Goal: Task Accomplishment & Management: Manage account settings

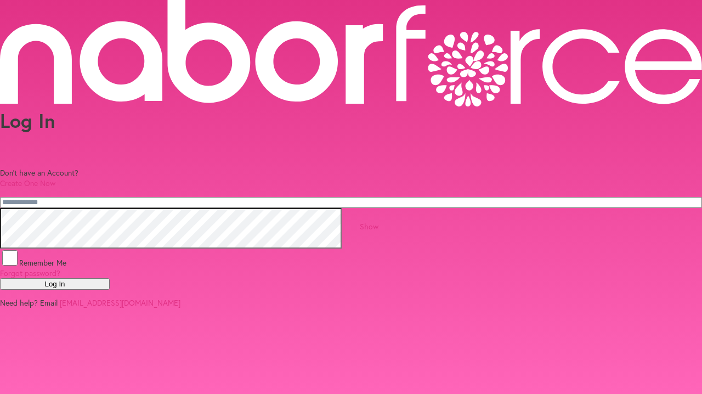
click at [110, 289] on button "Log In" at bounding box center [55, 284] width 110 height 12
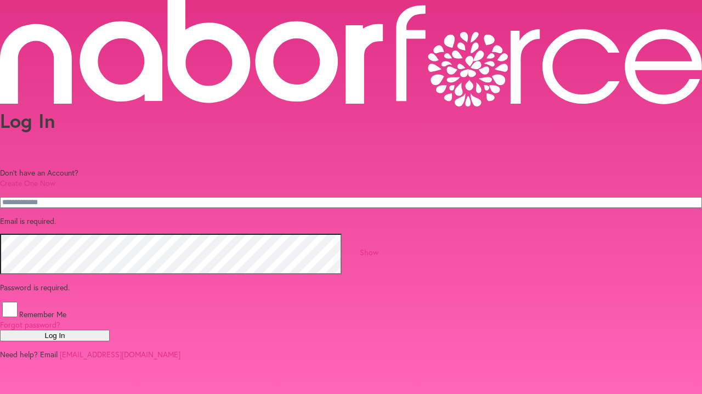
click at [216, 215] on p "Email is required." at bounding box center [351, 220] width 702 height 10
click at [110, 341] on button "Log In" at bounding box center [55, 335] width 110 height 12
click at [306, 197] on input "email" at bounding box center [351, 202] width 702 height 11
type input "**********"
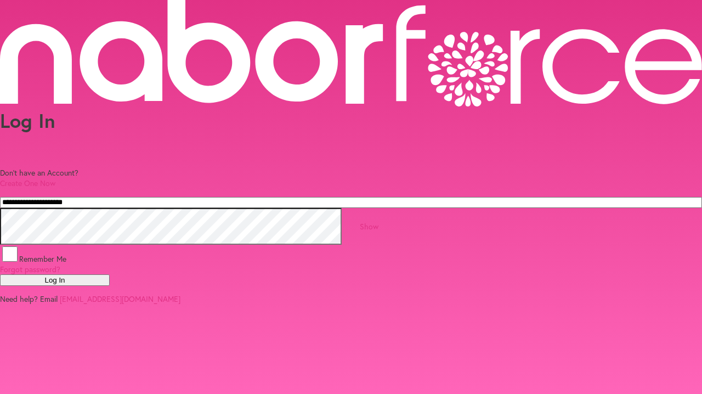
click at [110, 286] on button "Log In" at bounding box center [55, 280] width 110 height 12
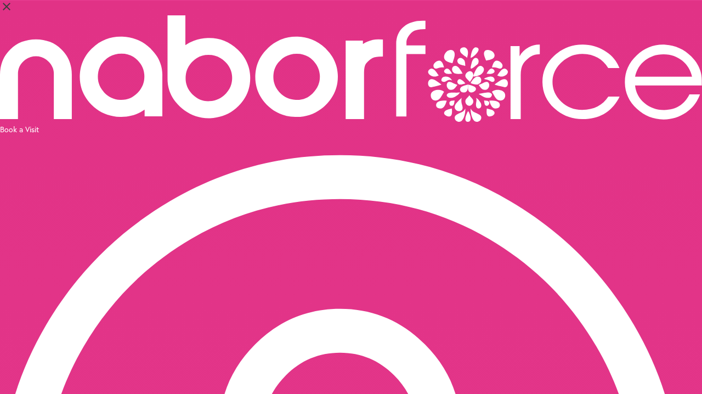
select select "*"
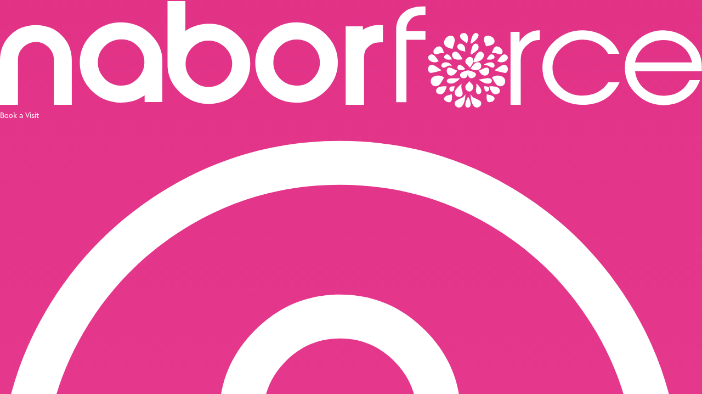
scroll to position [14, 0]
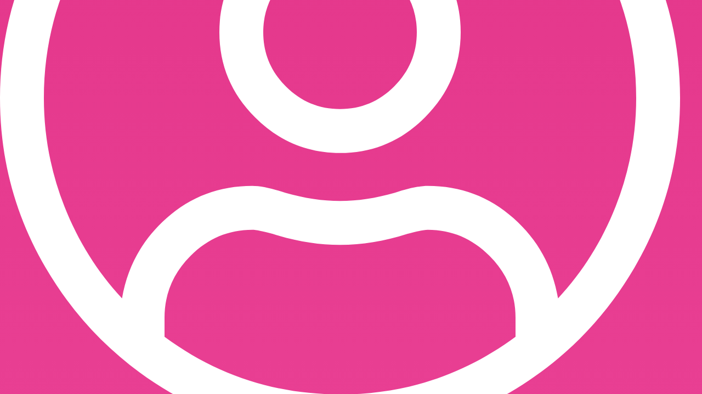
scroll to position [396, 0]
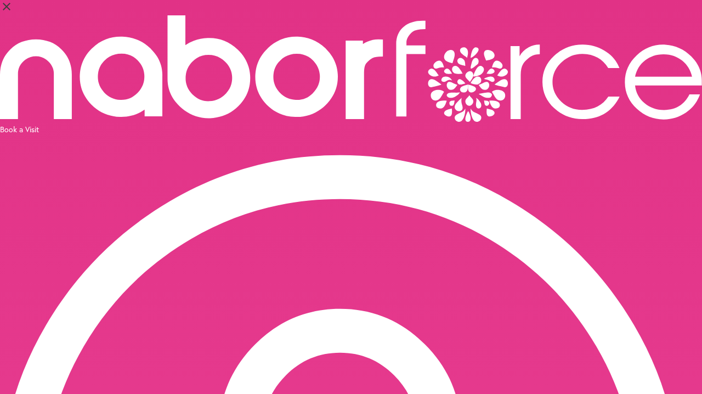
scroll to position [0, 0]
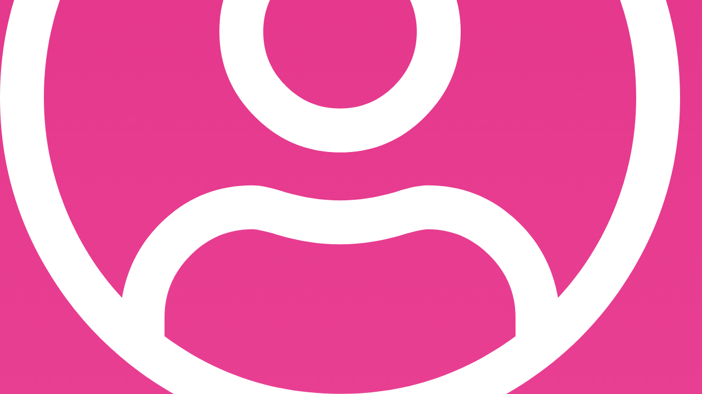
scroll to position [396, 0]
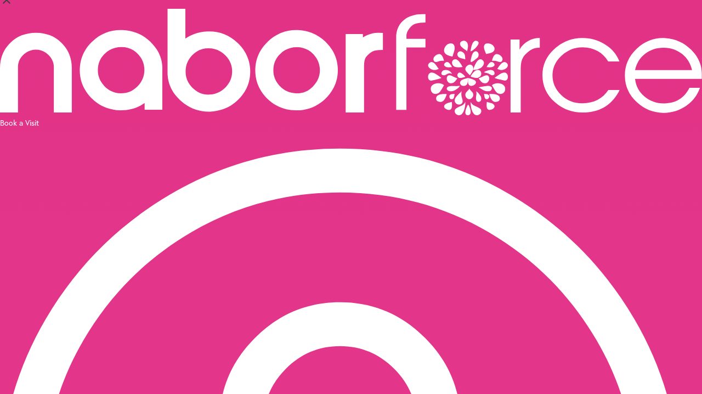
scroll to position [7, 0]
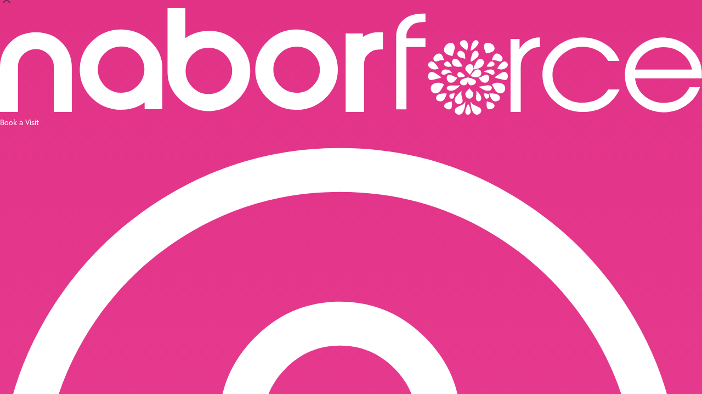
scroll to position [79, 0]
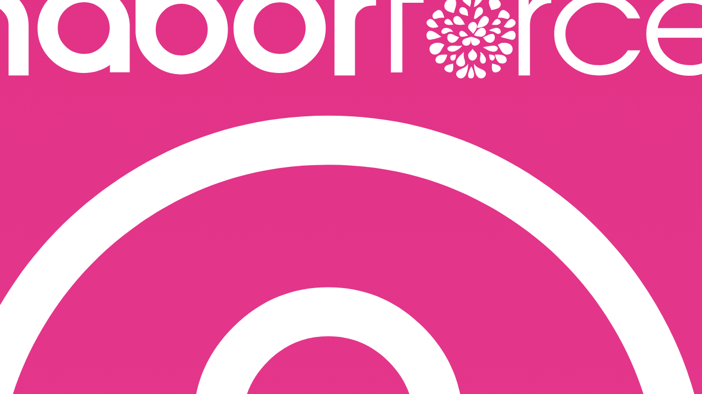
scroll to position [38, 0]
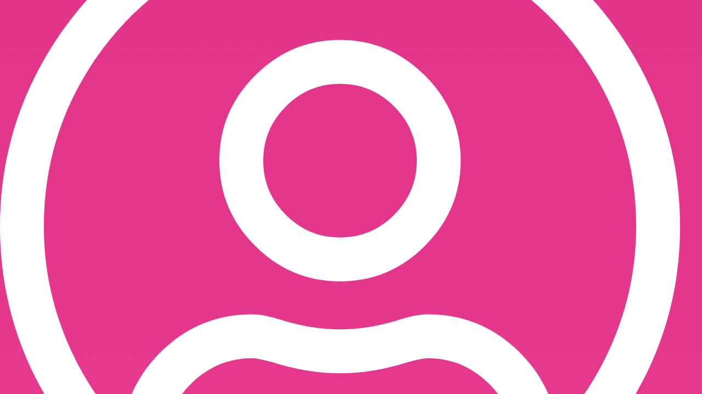
scroll to position [268, 0]
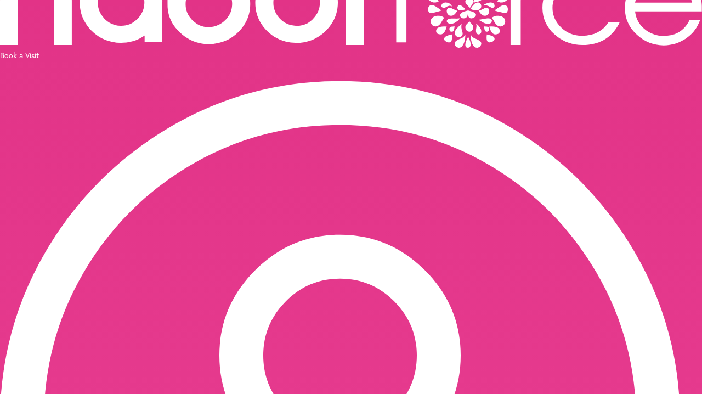
scroll to position [74, 0]
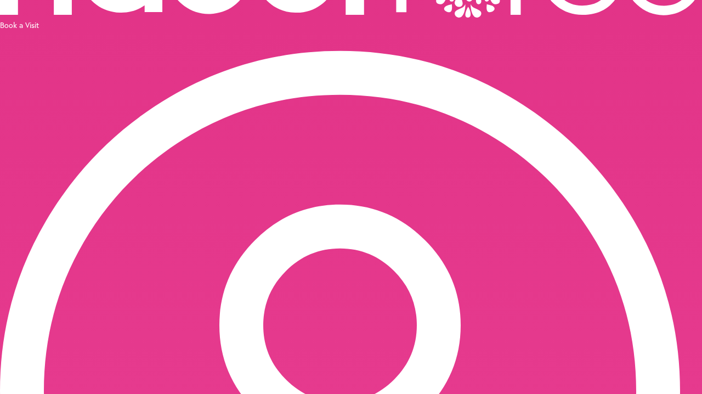
scroll to position [107, 0]
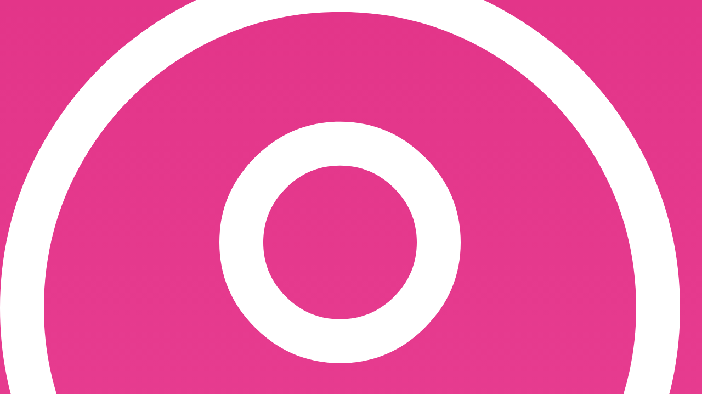
scroll to position [204, 0]
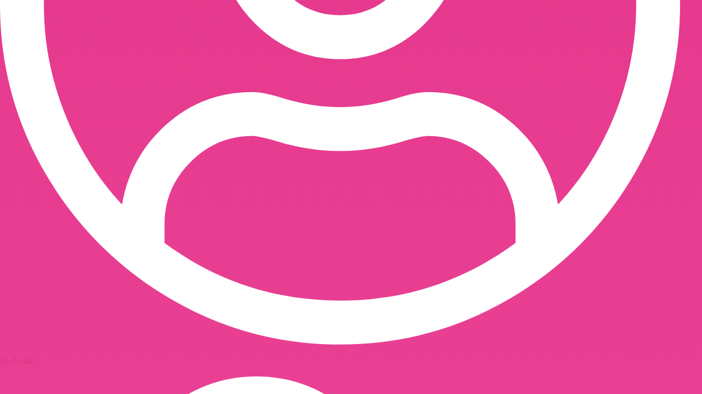
scroll to position [505, 0]
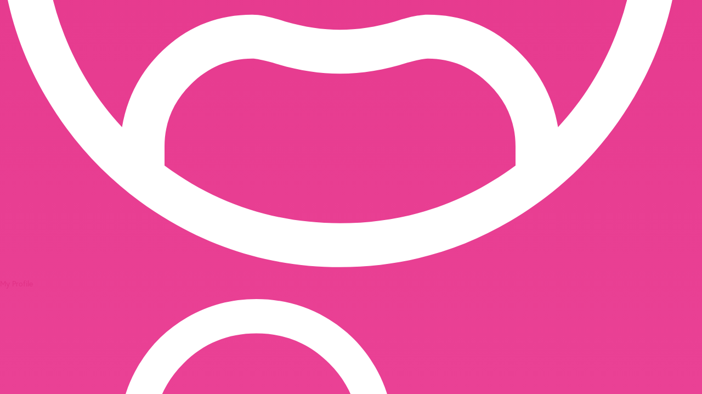
scroll to position [567, 0]
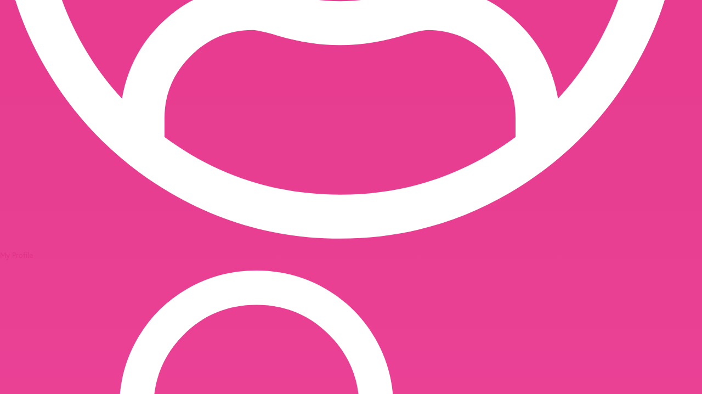
scroll to position [596, 0]
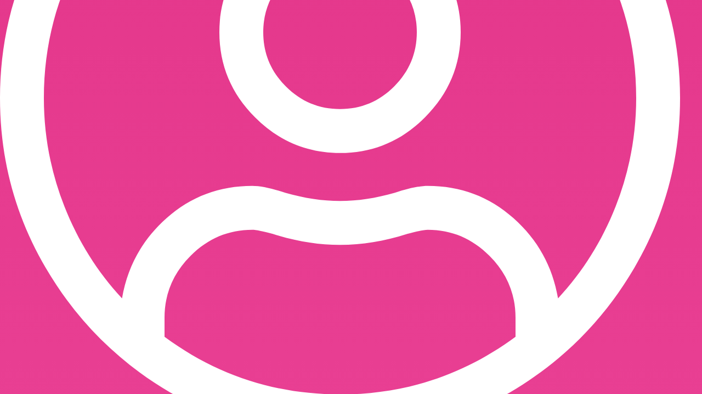
scroll to position [396, 0]
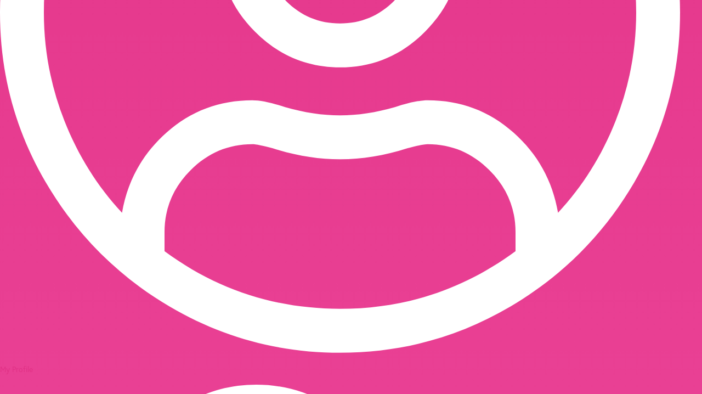
scroll to position [482, 0]
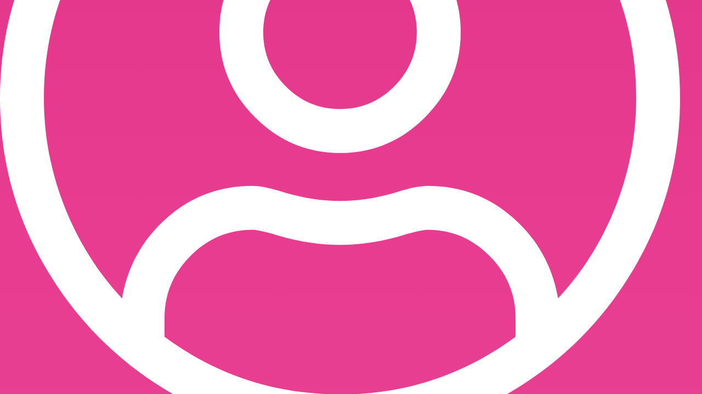
scroll to position [396, 0]
